Goal: Entertainment & Leisure: Consume media (video, audio)

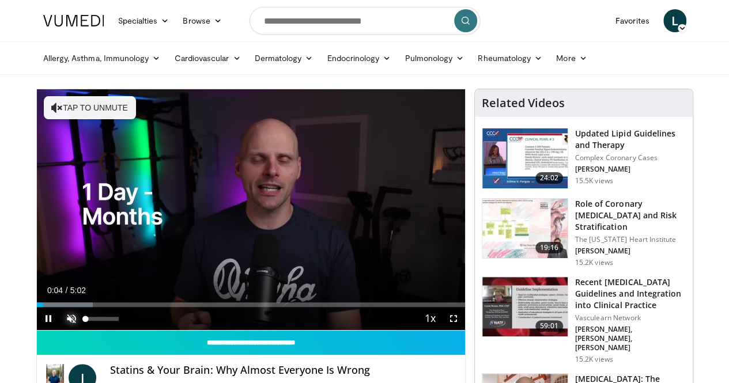
click at [60, 330] on span "Video Player" at bounding box center [71, 318] width 23 height 23
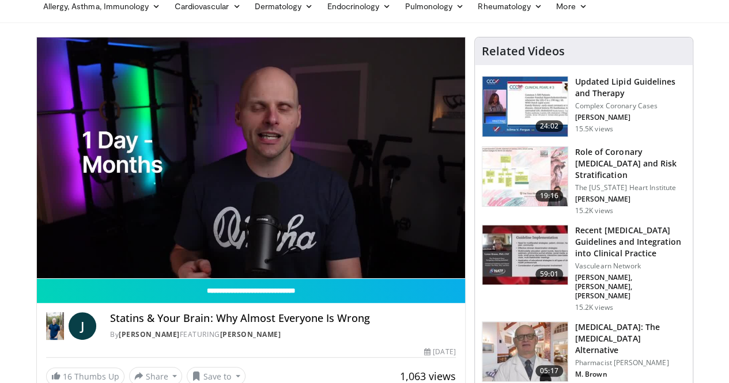
scroll to position [38, 0]
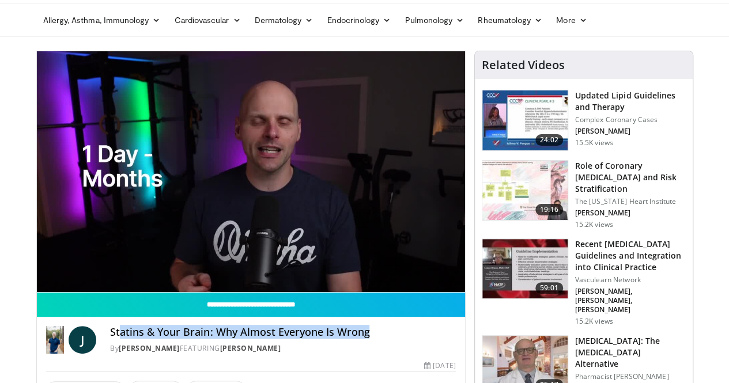
drag, startPoint x: 339, startPoint y: 352, endPoint x: 103, endPoint y: 354, distance: 236.7
click at [110, 339] on h4 "Statins & Your Brain: Why Almost Everyone Is Wrong" at bounding box center [282, 332] width 345 height 13
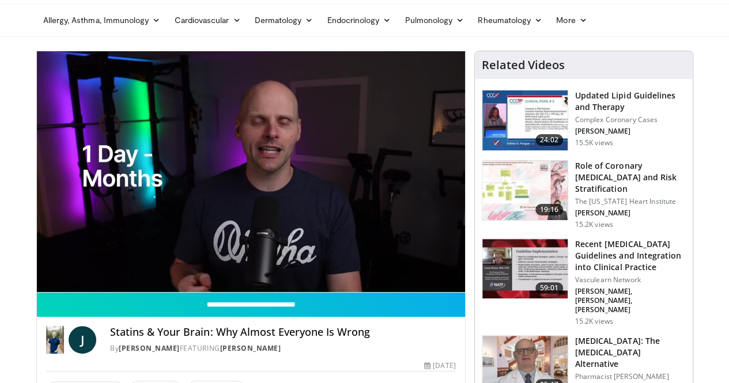
drag, startPoint x: 358, startPoint y: 362, endPoint x: 355, endPoint y: 356, distance: 6.7
click at [358, 354] on div "Statins & Your Brain: Why Almost Everyone Is Wrong By [PERSON_NAME] FEATURING […" at bounding box center [282, 340] width 345 height 28
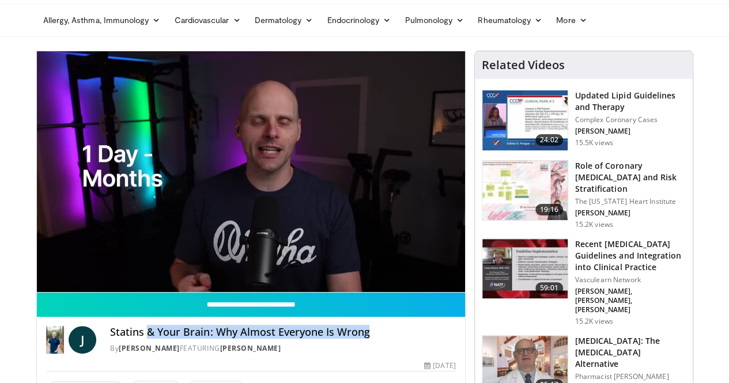
drag, startPoint x: 330, startPoint y: 351, endPoint x: 117, endPoint y: 350, distance: 212.5
click at [117, 339] on h4 "Statins & Your Brain: Why Almost Everyone Is Wrong" at bounding box center [282, 332] width 345 height 13
click at [381, 339] on h4 "Statins & Your Brain: Why Almost Everyone Is Wrong" at bounding box center [282, 332] width 345 height 13
click at [344, 339] on h4 "Statins & Your Brain: Why Almost Everyone Is Wrong" at bounding box center [282, 332] width 345 height 13
drag, startPoint x: 355, startPoint y: 350, endPoint x: 84, endPoint y: 350, distance: 271.3
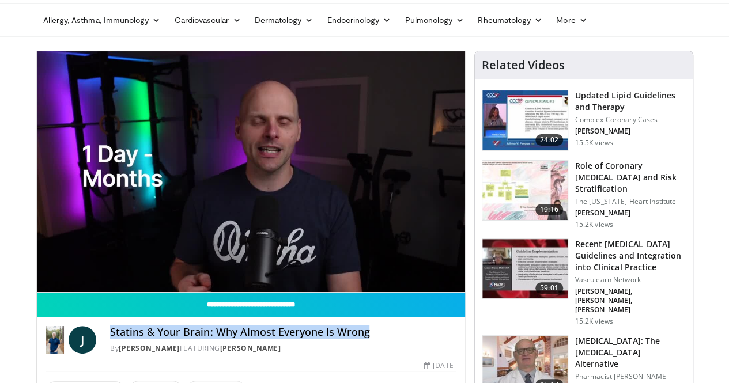
click at [79, 350] on div "J Statins & Your Brain: Why Almost Everyone Is Wrong By [PERSON_NAME] FEATURING…" at bounding box center [250, 340] width 409 height 28
copy h4 "Statins & Your Brain: Why Almost Everyone Is Wrong"
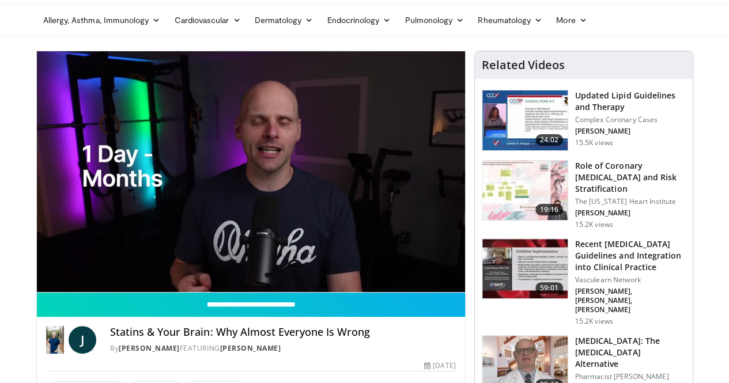
click at [451, 354] on div "By [PERSON_NAME] FEATURING [PERSON_NAME]" at bounding box center [282, 348] width 345 height 10
